Goal: Find specific page/section: Find specific page/section

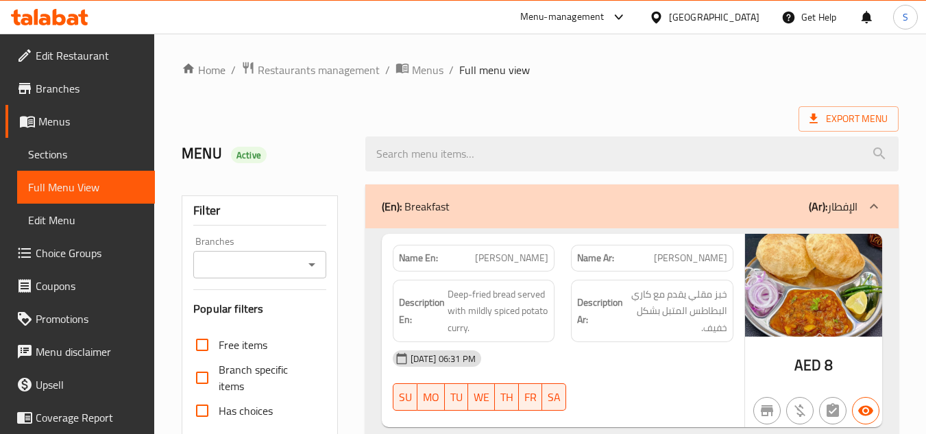
click at [676, 12] on div "[GEOGRAPHIC_DATA]" at bounding box center [714, 17] width 90 height 15
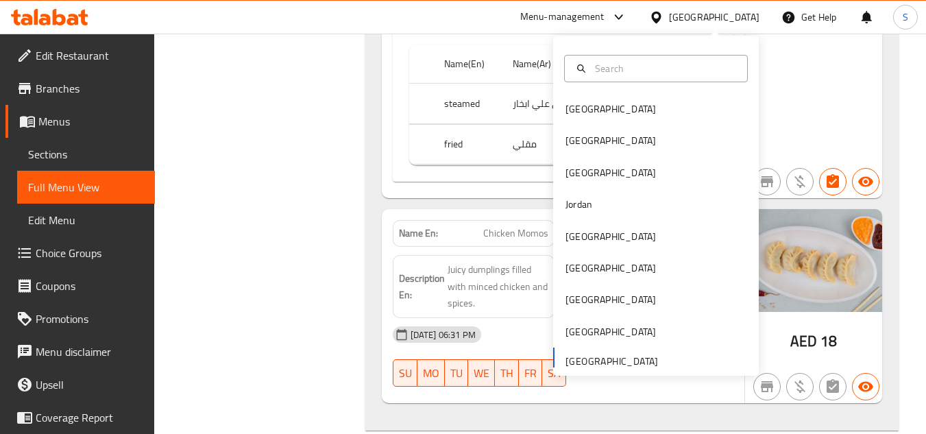
scroll to position [24829, 0]
click at [618, 112] on div "[GEOGRAPHIC_DATA]" at bounding box center [656, 109] width 206 height 32
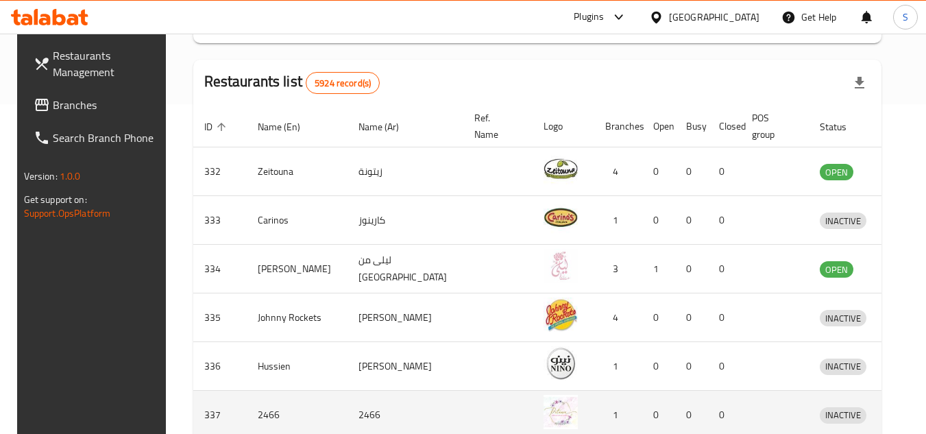
scroll to position [56, 0]
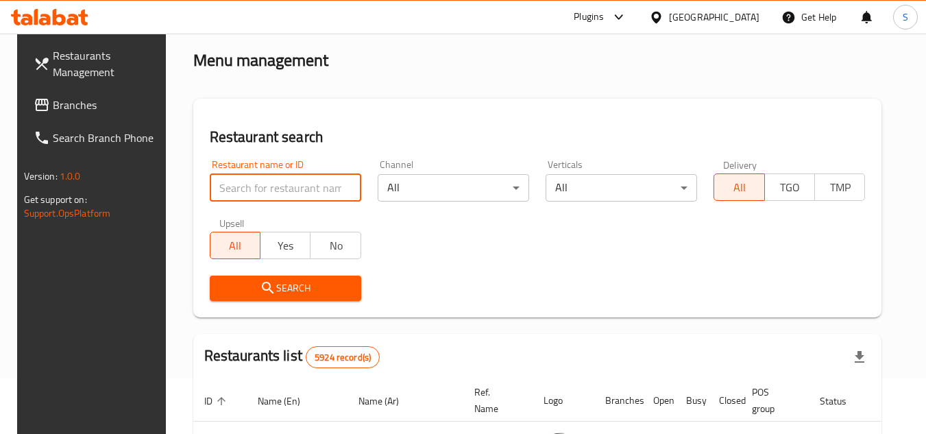
paste input "702001"
type input "702001"
click button "Search" at bounding box center [286, 288] width 152 height 25
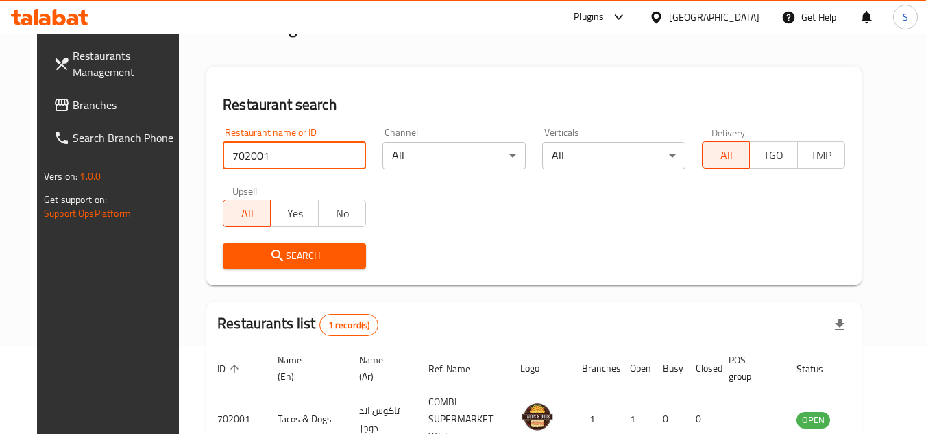
scroll to position [178, 0]
